Goal: Use online tool/utility: Utilize a website feature to perform a specific function

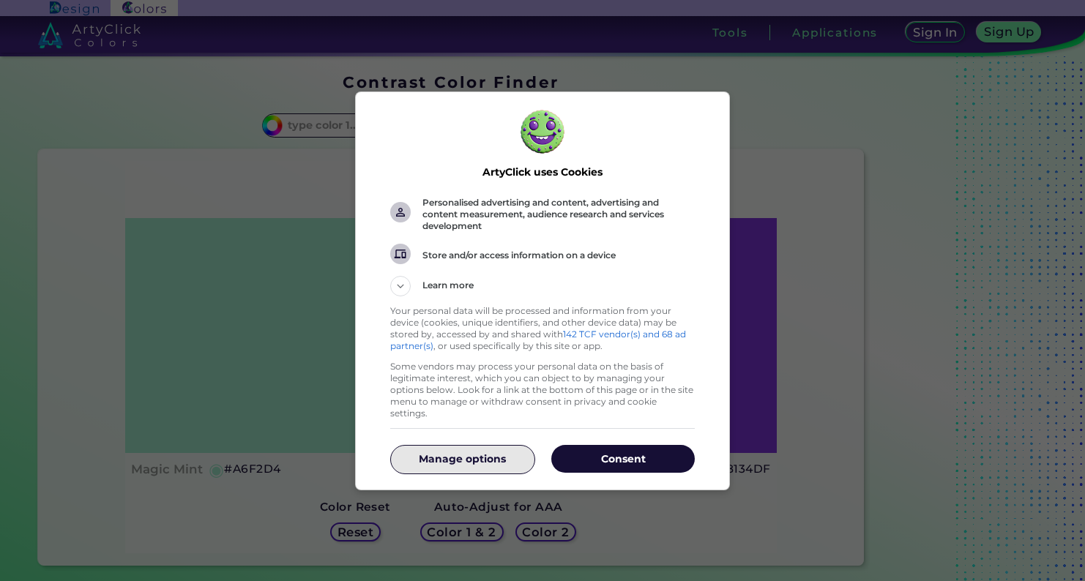
click at [488, 467] on div "Manage options" at bounding box center [462, 459] width 145 height 29
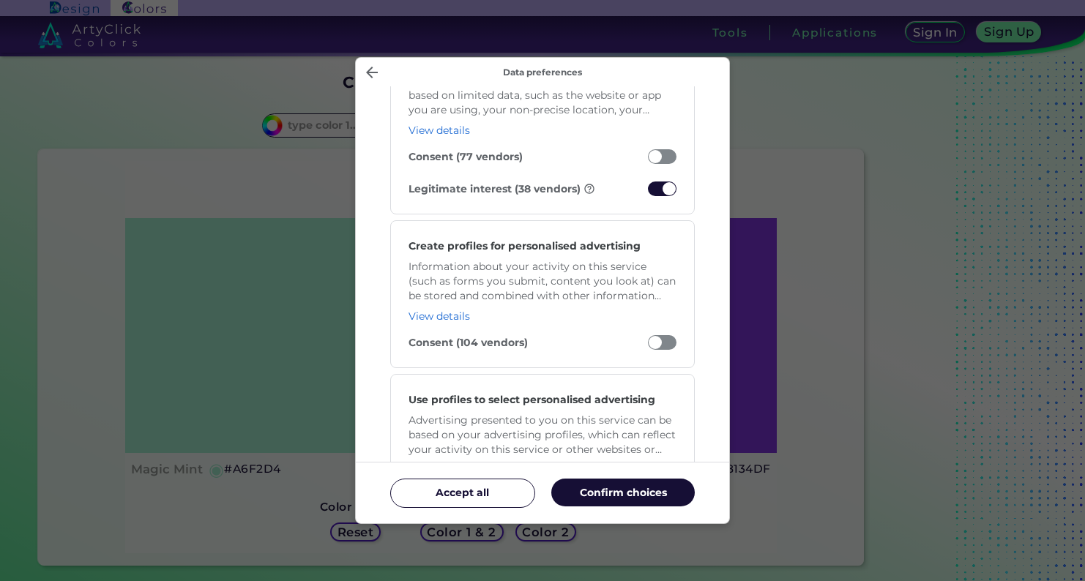
scroll to position [399, 0]
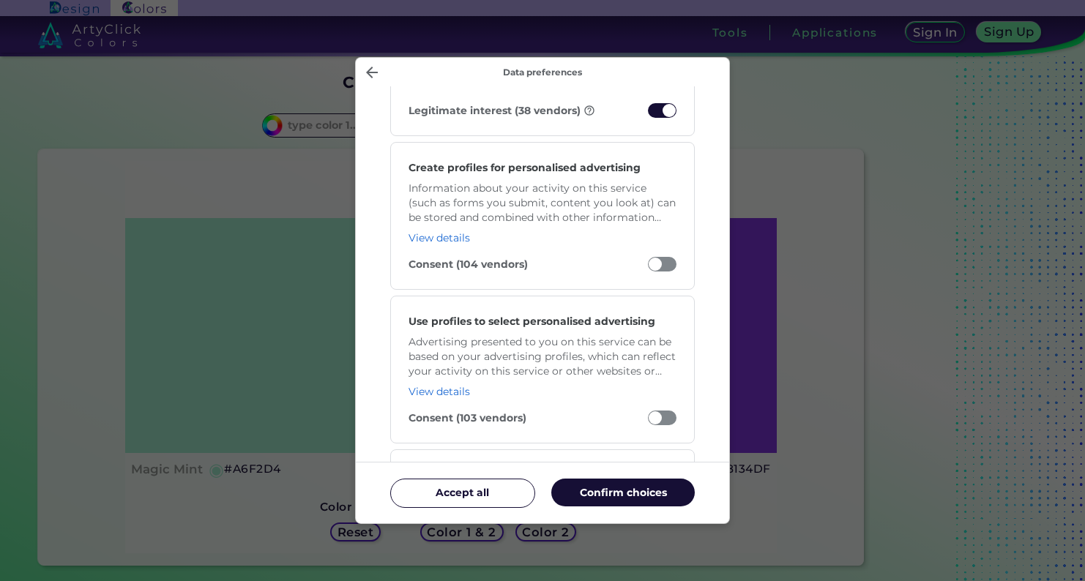
click at [660, 114] on span "Manage your data" at bounding box center [662, 110] width 29 height 15
click at [648, 114] on input "Legitimate interest (38 vendors)" at bounding box center [648, 114] width 0 height 0
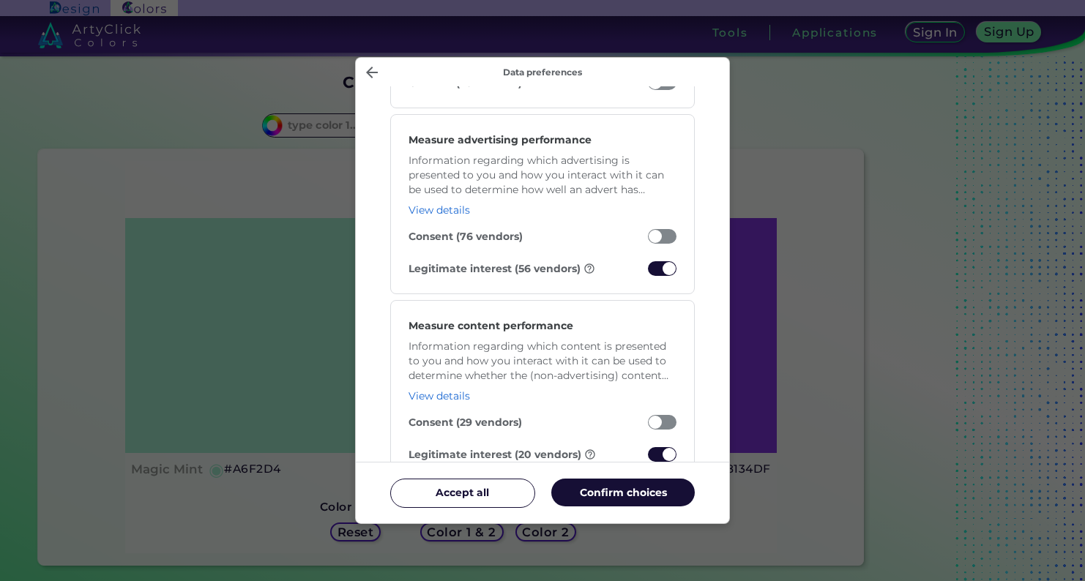
click at [663, 276] on span "Manage your data" at bounding box center [662, 268] width 29 height 15
click at [648, 272] on input "Legitimate interest (56 vendors)" at bounding box center [648, 272] width 0 height 0
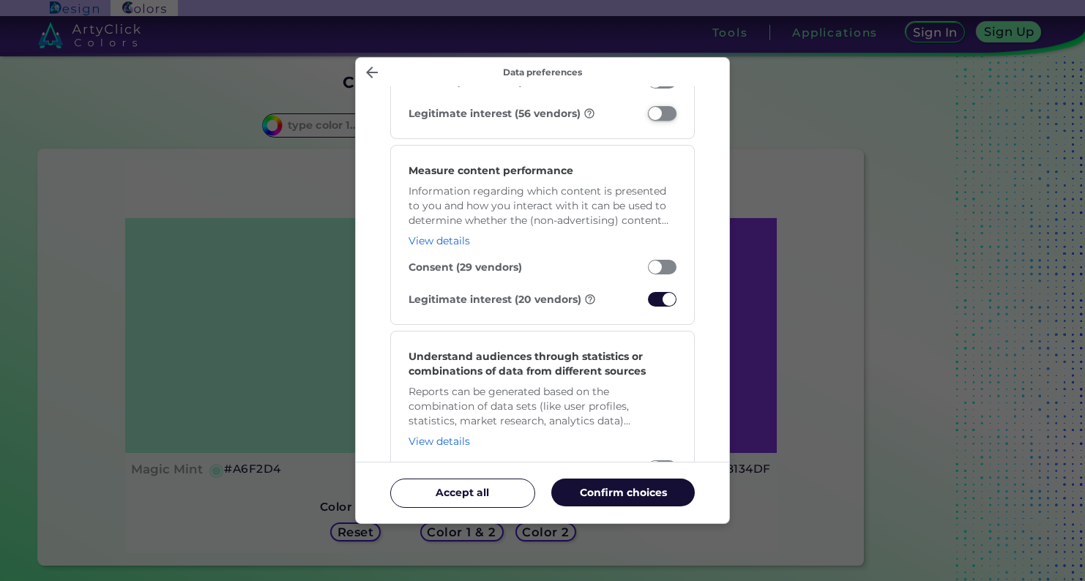
scroll to position [1262, 0]
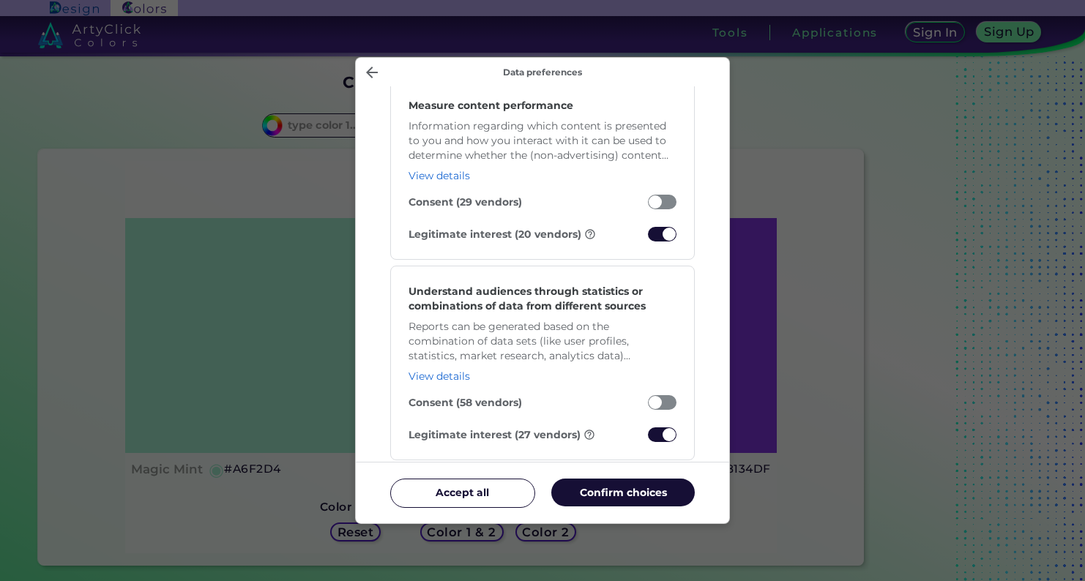
click at [667, 234] on span "Manage your data" at bounding box center [662, 234] width 29 height 15
click at [648, 238] on input "Legitimate interest (20 vendors)" at bounding box center [648, 238] width 0 height 0
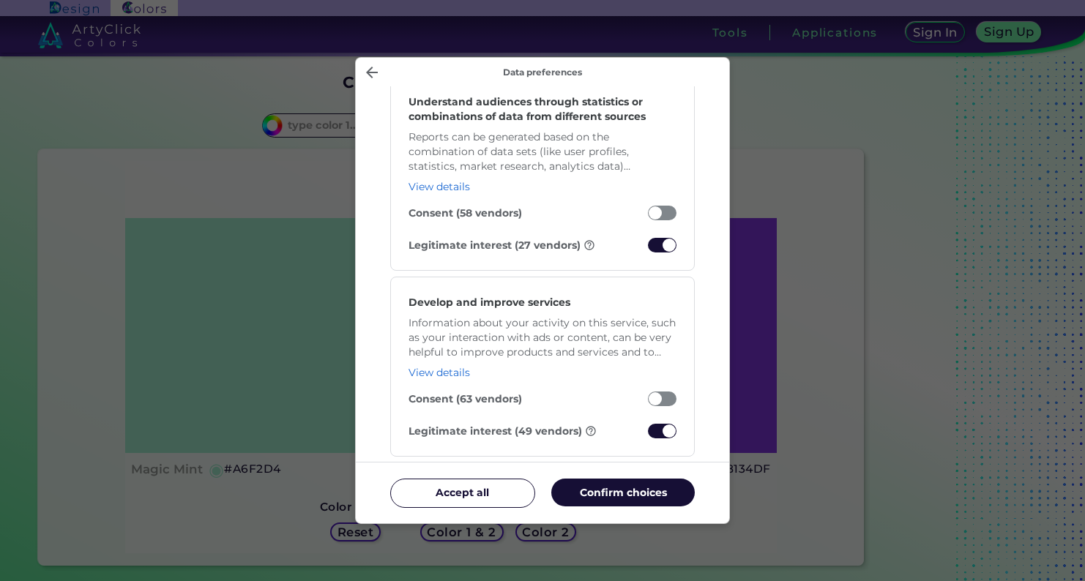
click at [666, 241] on span "Manage your data" at bounding box center [662, 245] width 29 height 15
click at [648, 249] on input "Legitimate interest (27 vendors)" at bounding box center [648, 249] width 0 height 0
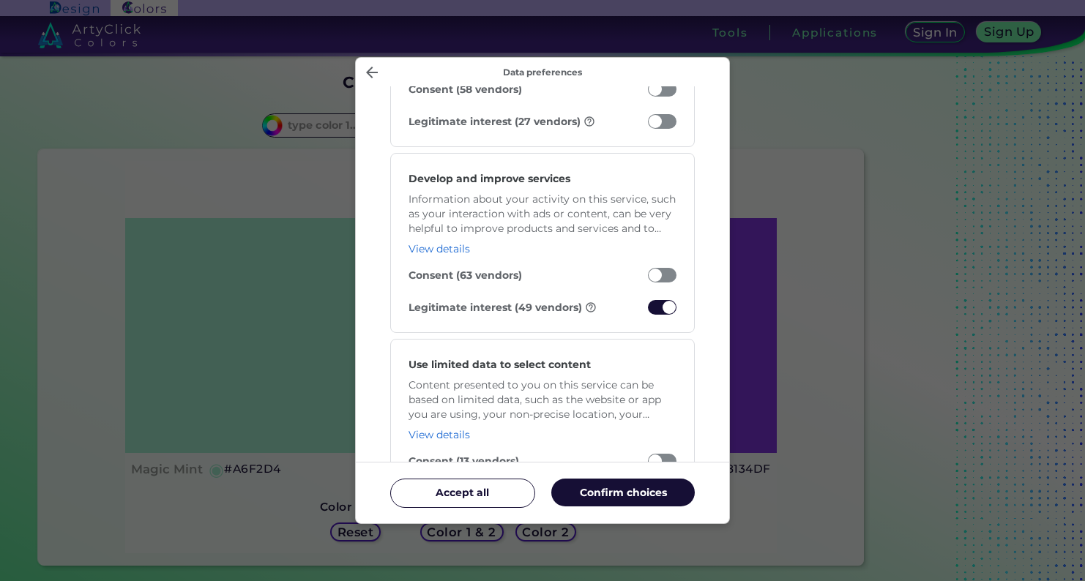
click at [663, 308] on span "Manage your data" at bounding box center [662, 307] width 29 height 15
click at [648, 311] on input "Legitimate interest (49 vendors)" at bounding box center [648, 311] width 0 height 0
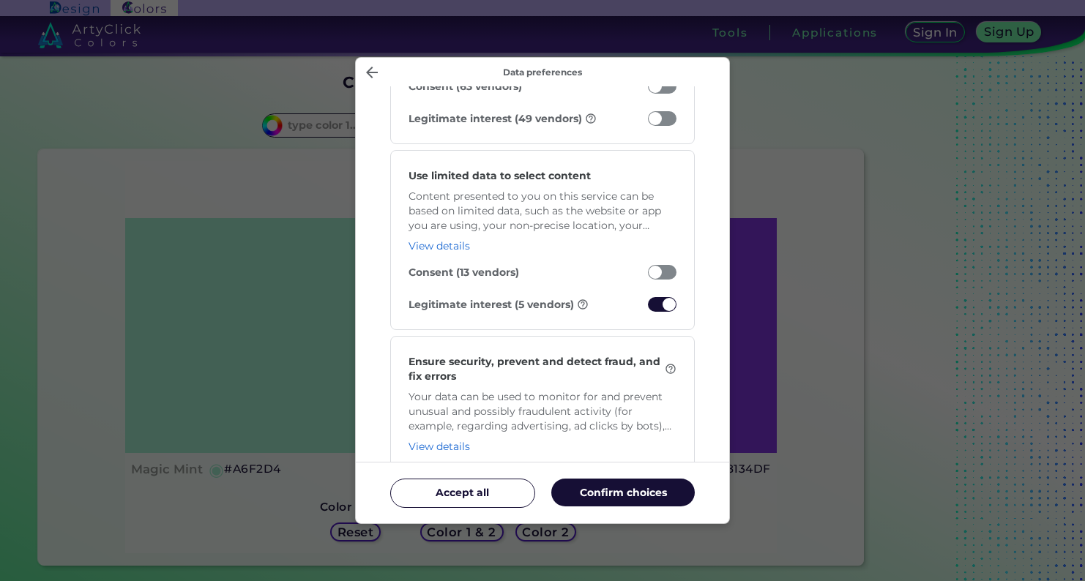
click at [663, 308] on span "Manage your data" at bounding box center [662, 304] width 29 height 15
click at [648, 308] on input "Legitimate interest (5 vendors)" at bounding box center [648, 308] width 0 height 0
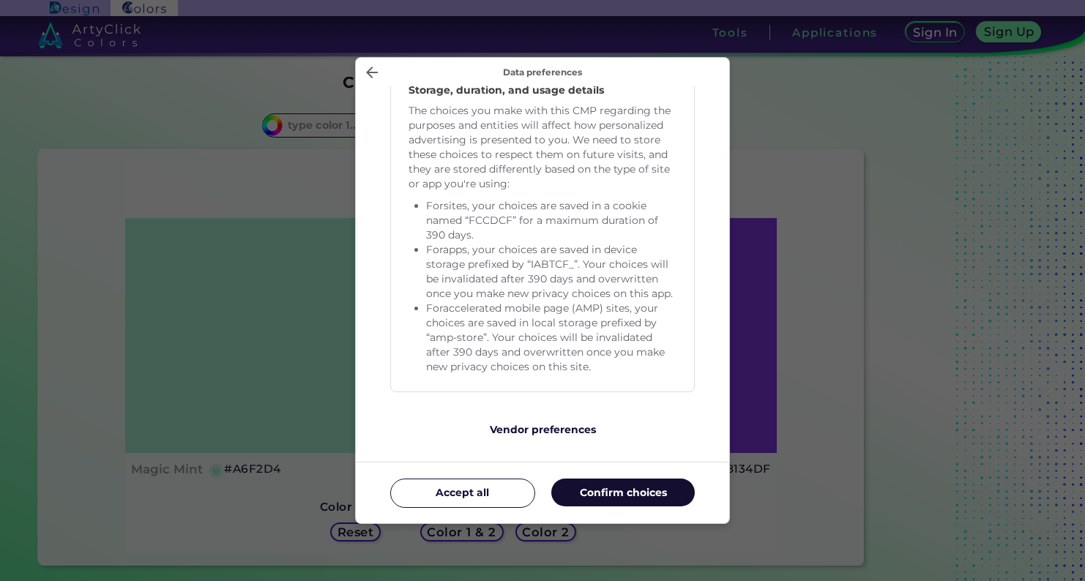
scroll to position [3092, 0]
click at [597, 490] on p "Confirm choices" at bounding box center [623, 492] width 144 height 15
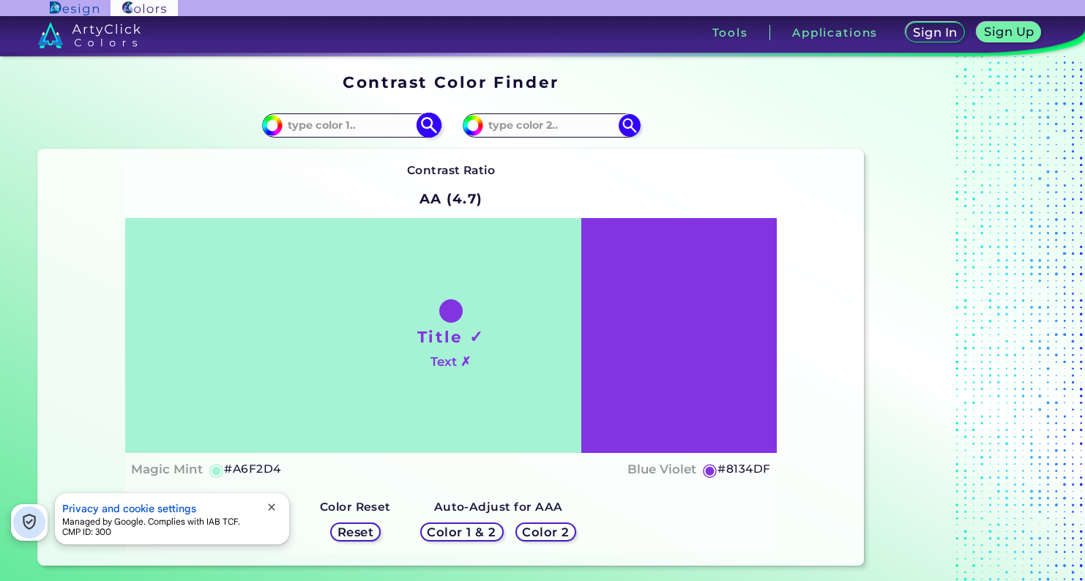
click at [390, 135] on div "#a6f2d4" at bounding box center [350, 125] width 177 height 23
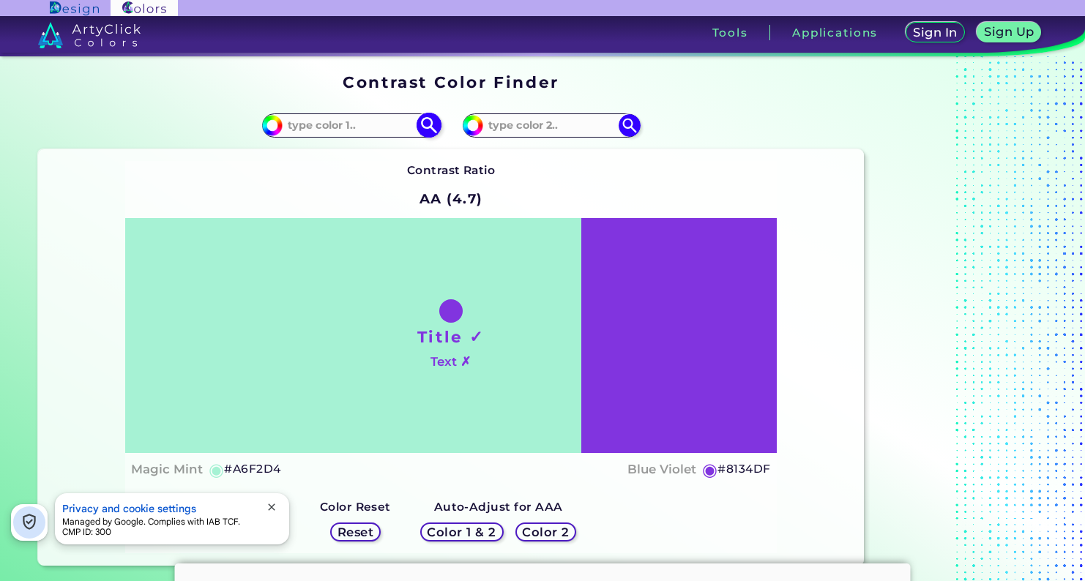
click at [390, 135] on div "#a6f2d4" at bounding box center [350, 125] width 177 height 23
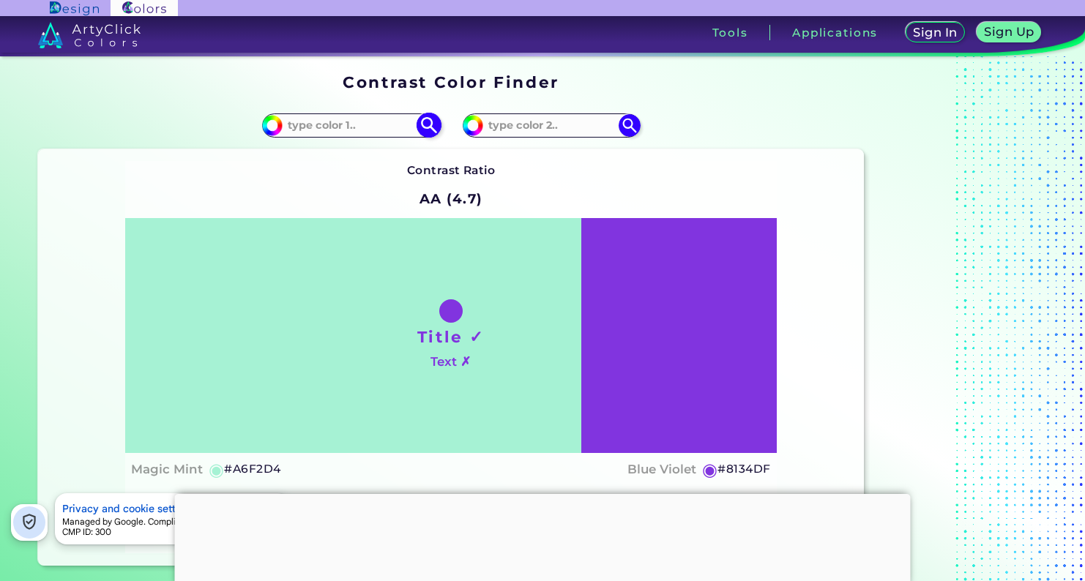
click at [377, 125] on input at bounding box center [351, 126] width 136 height 20
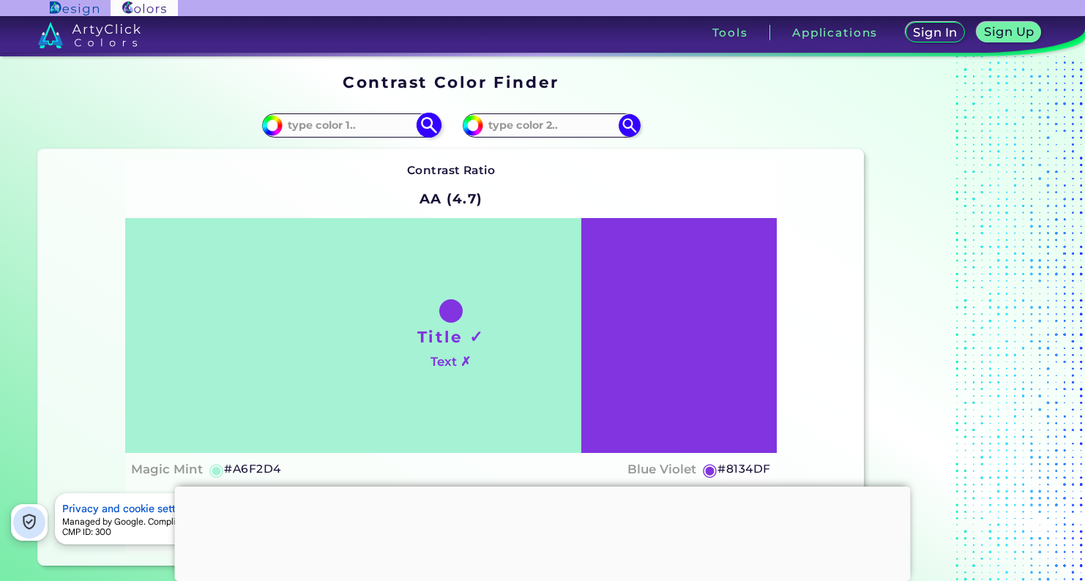
paste input "v"
type input "v"
click at [269, 131] on img at bounding box center [272, 125] width 22 height 22
click at [274, 130] on img at bounding box center [272, 125] width 22 height 22
click at [280, 129] on img at bounding box center [272, 125] width 22 height 22
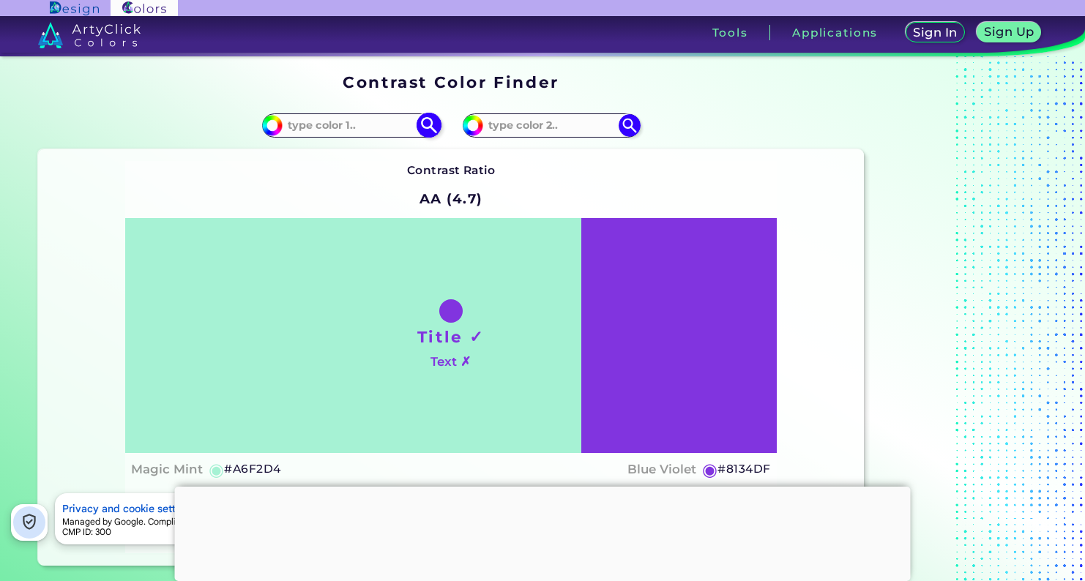
click at [280, 129] on img at bounding box center [272, 125] width 22 height 22
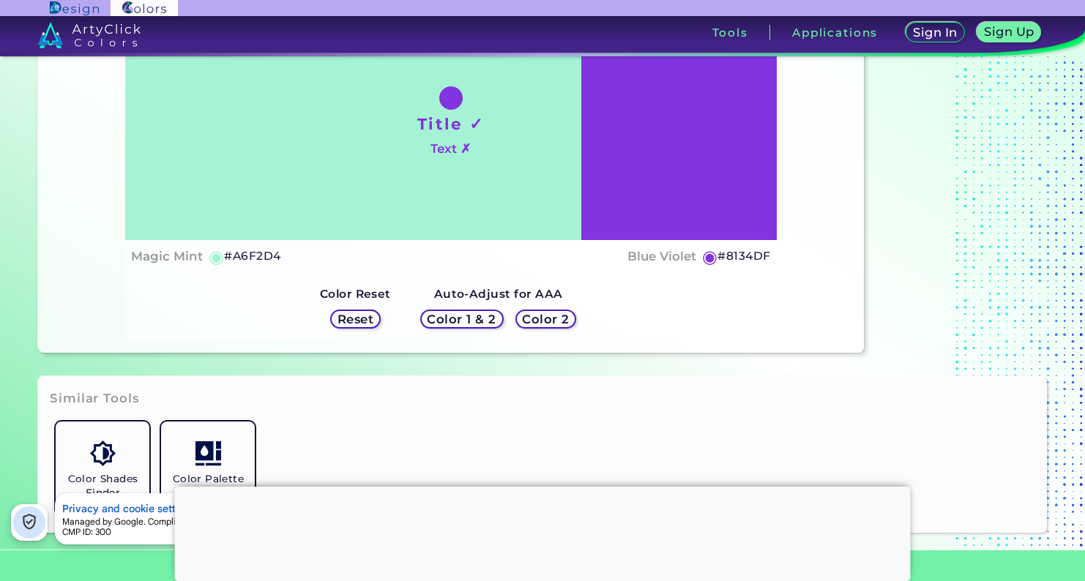
scroll to position [217, 0]
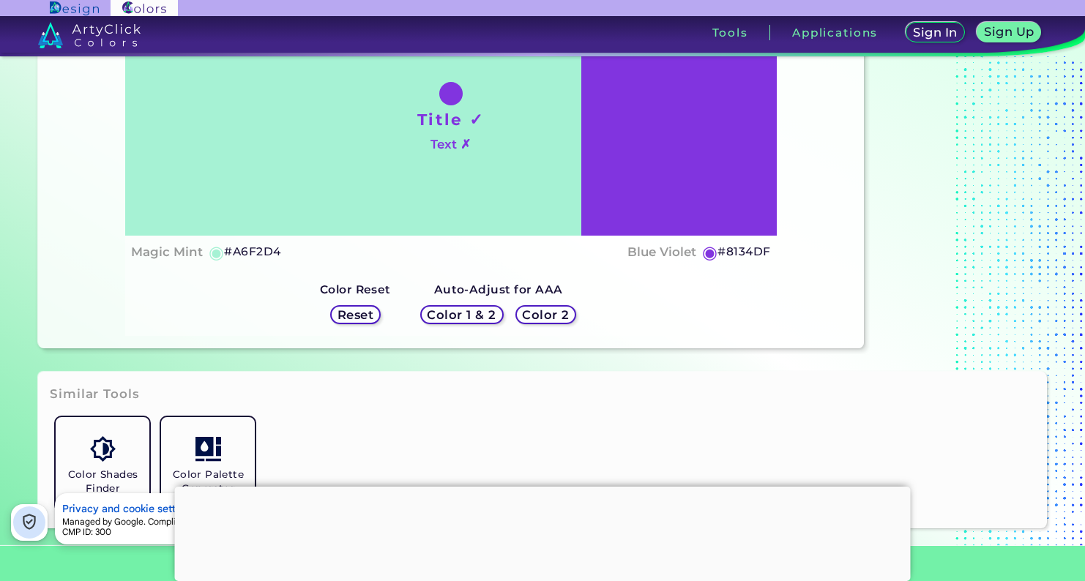
click at [250, 253] on h5 "#A6F2D4" at bounding box center [252, 251] width 56 height 19
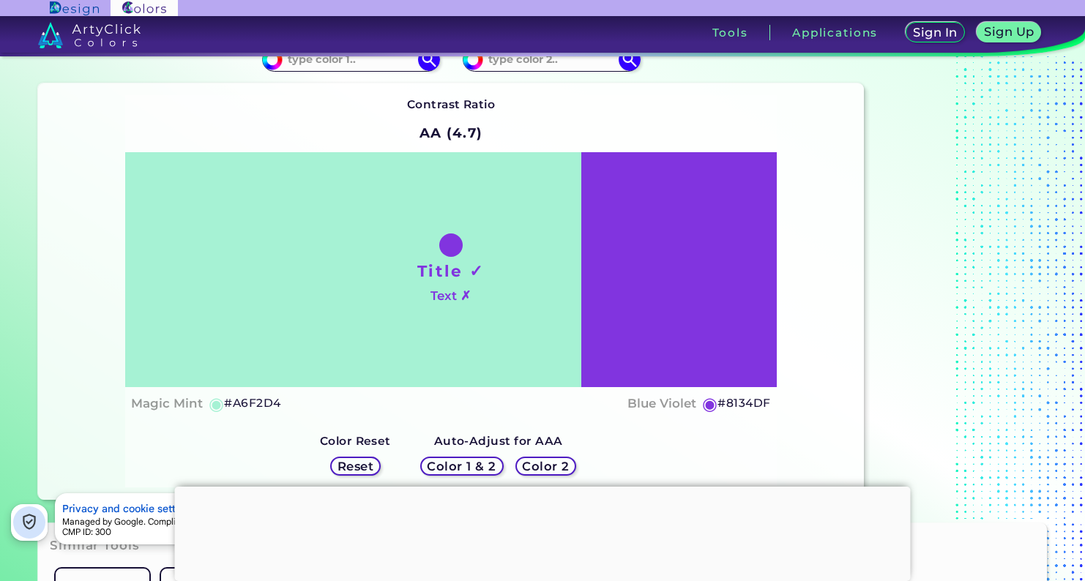
scroll to position [5, 0]
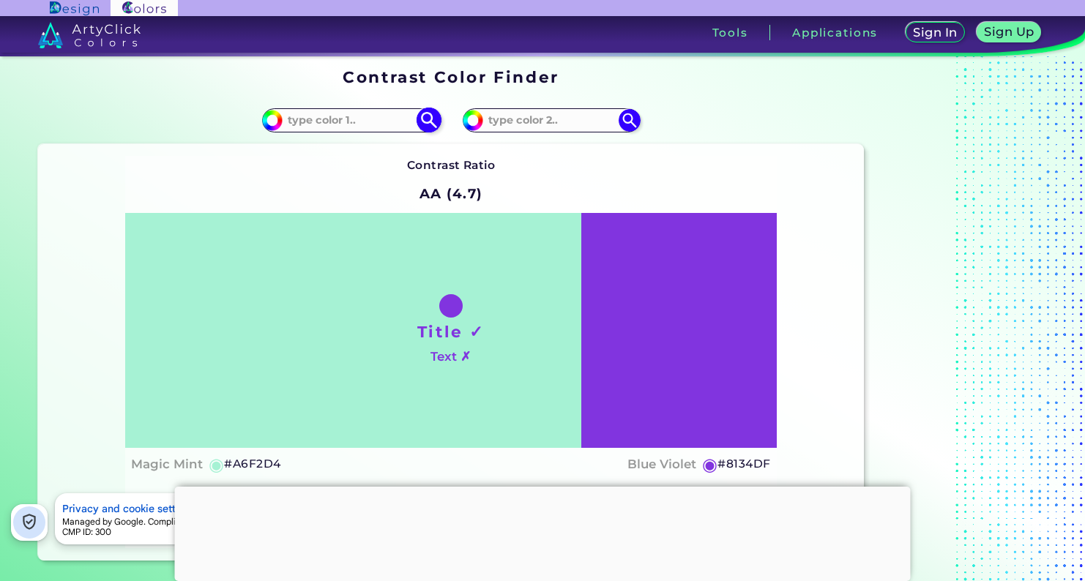
click at [361, 119] on input at bounding box center [351, 121] width 136 height 20
paste input "#A6F2D4"
type input "#A6F2D4"
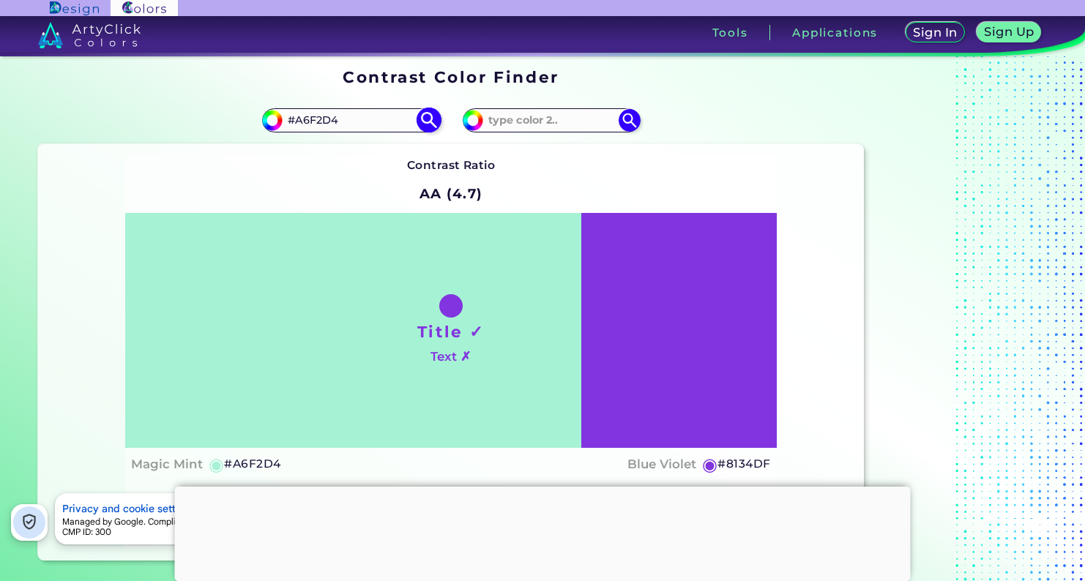
click at [433, 126] on img at bounding box center [429, 121] width 26 height 26
click at [584, 182] on div "Contrast Ratio AA (4.7) Title ✓ Text ✗ Magic Mint ◉ #A6F2D4 ◉" at bounding box center [450, 352] width 651 height 393
